Goal: Information Seeking & Learning: Learn about a topic

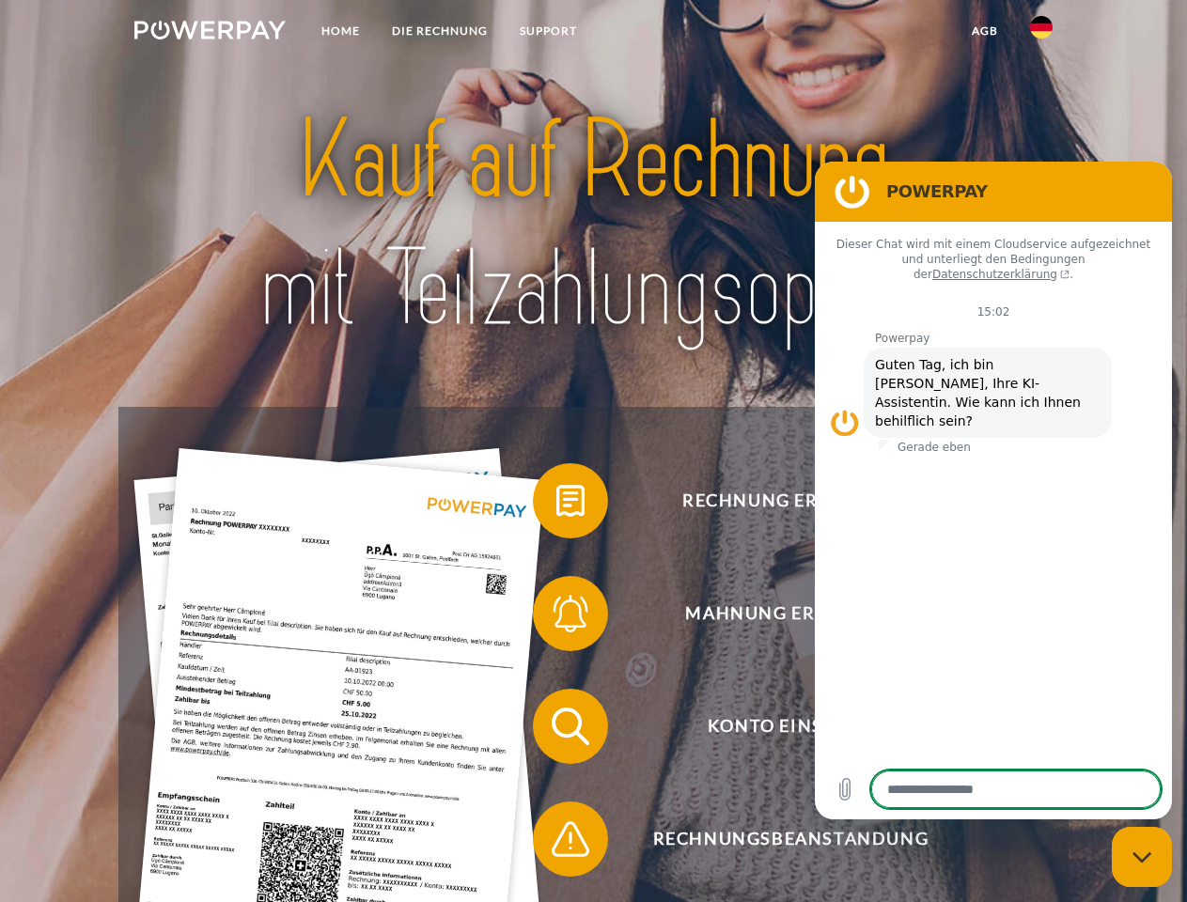
click at [210, 33] on img at bounding box center [209, 30] width 151 height 19
click at [1041, 33] on img at bounding box center [1041, 27] width 23 height 23
click at [984, 31] on link "agb" at bounding box center [985, 31] width 58 height 34
click at [556, 505] on span at bounding box center [542, 501] width 94 height 94
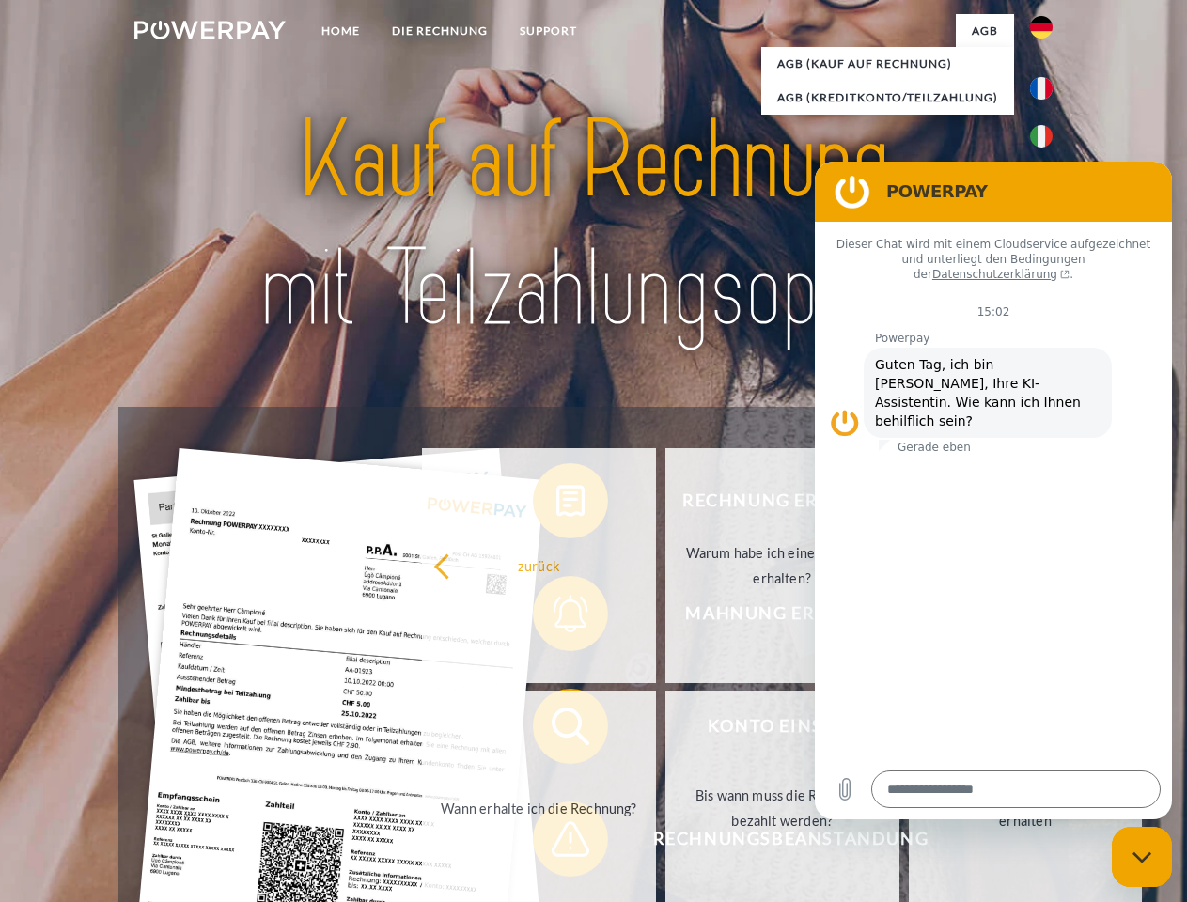
click at [556, 618] on div "Rechnung erhalten? Mahnung erhalten? Konto einsehen" at bounding box center [592, 783] width 949 height 752
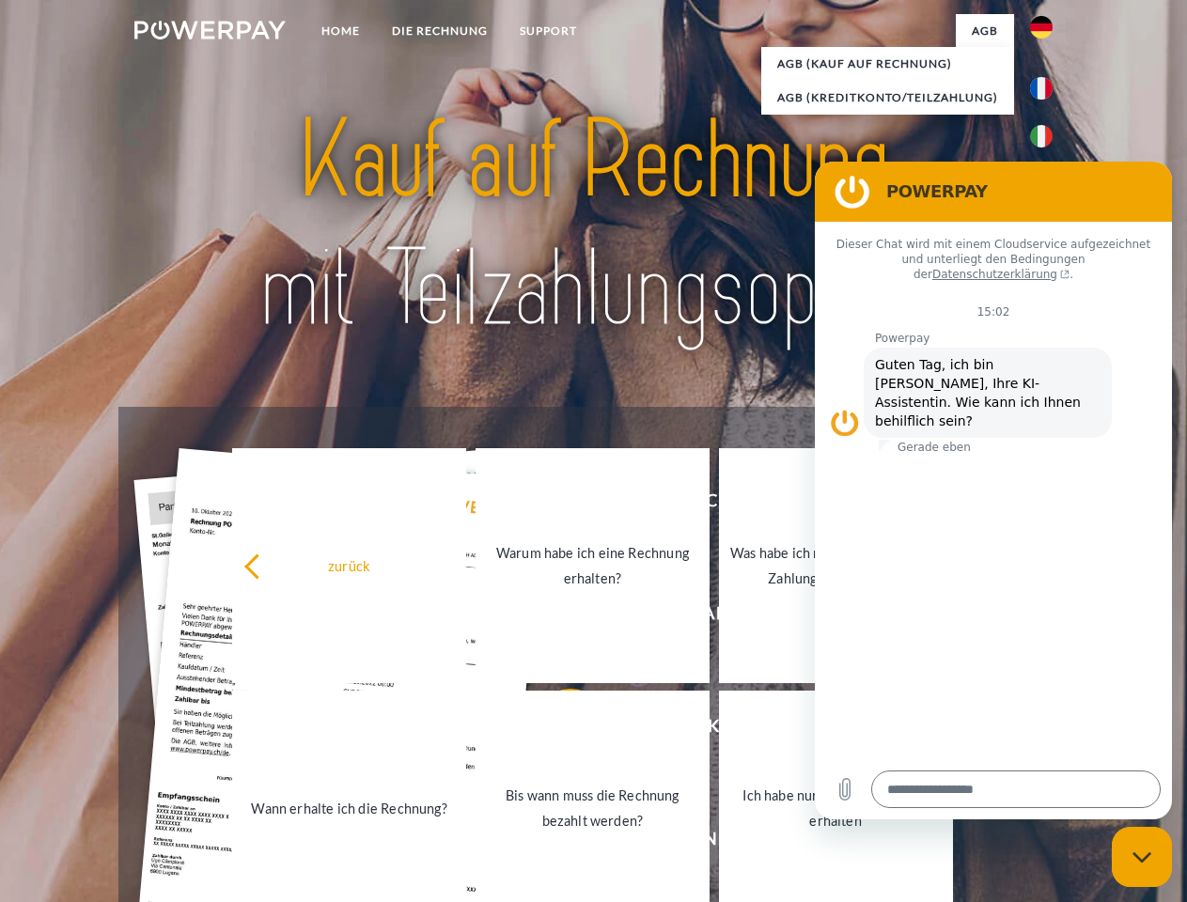
click at [556, 730] on link "Bis wann muss die Rechnung bezahlt werden?" at bounding box center [593, 808] width 234 height 235
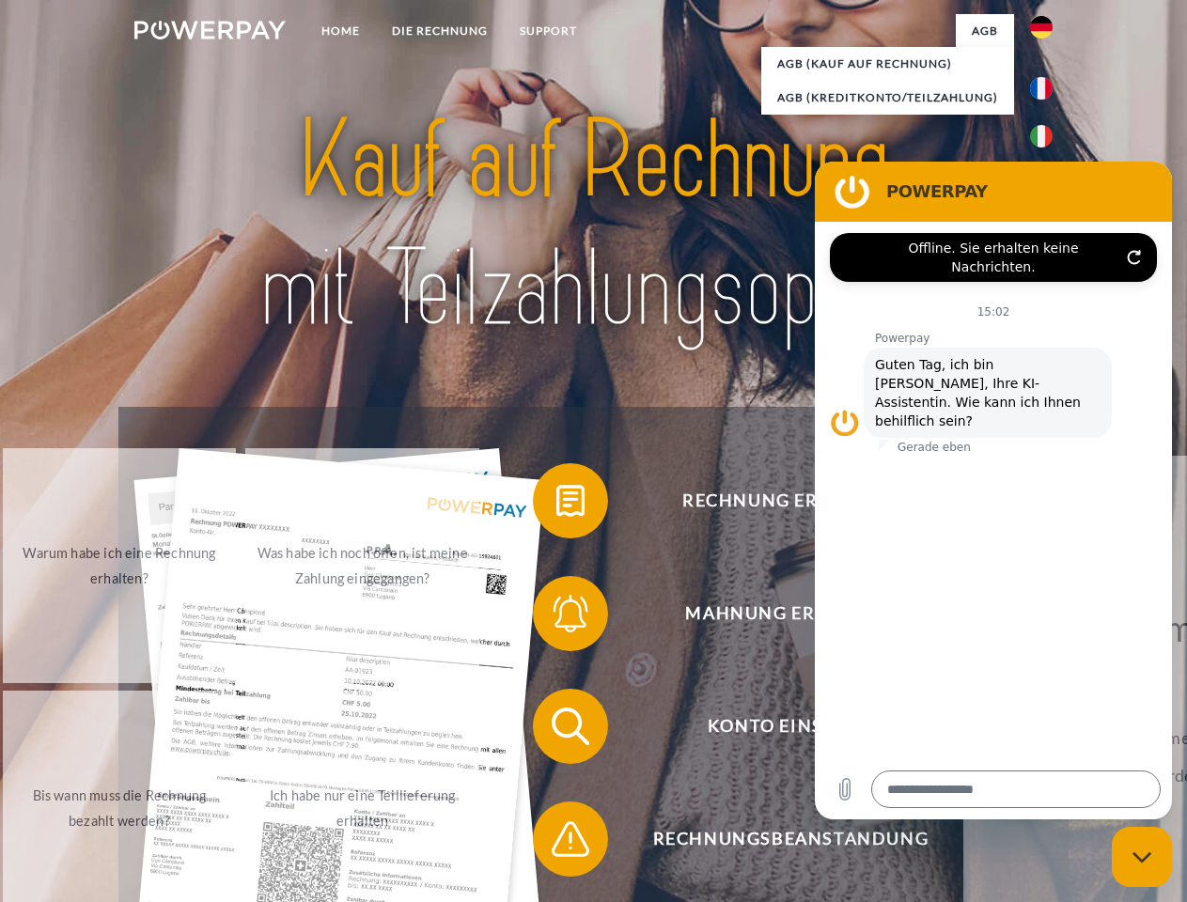
click at [556, 843] on span at bounding box center [542, 839] width 94 height 94
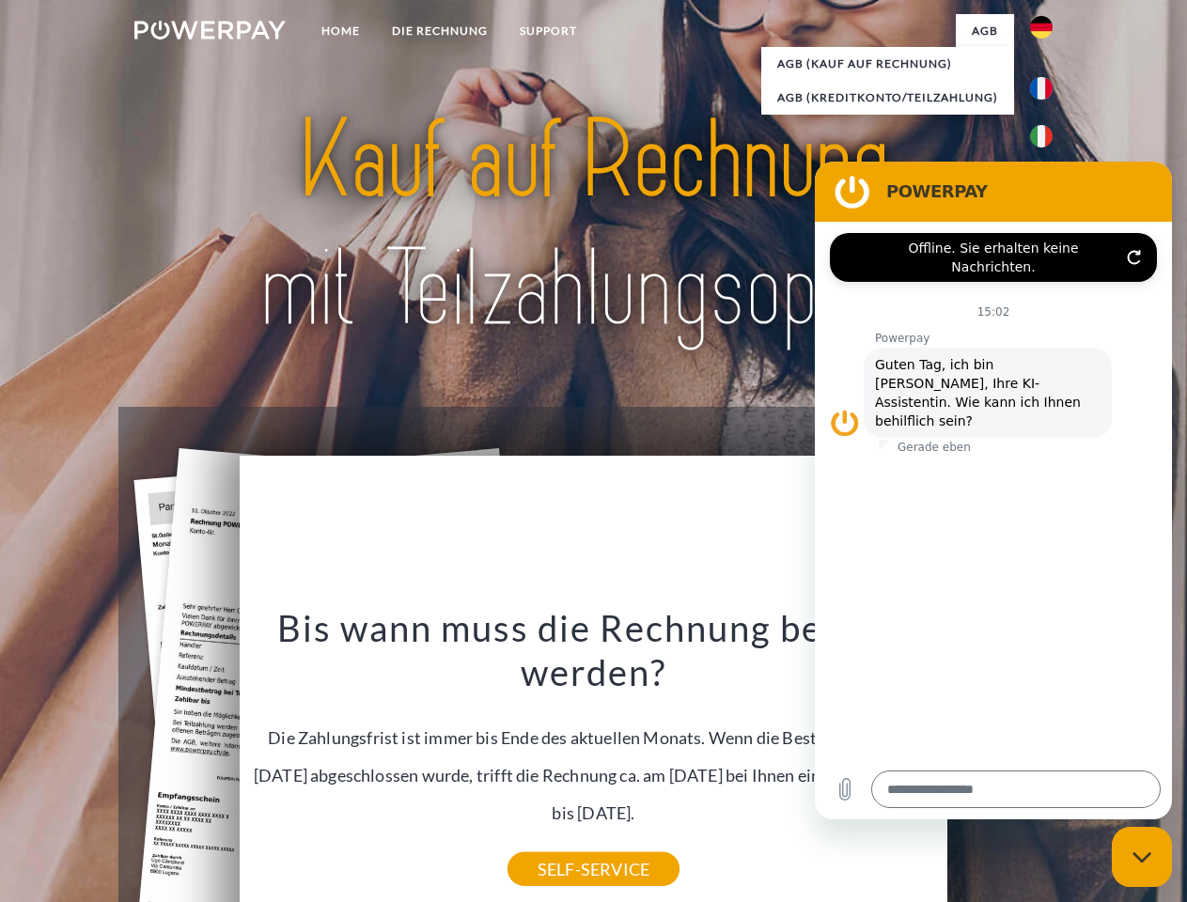
click at [1142, 857] on icon "Messaging-Fenster schließen" at bounding box center [1143, 858] width 20 height 12
type textarea "*"
